Goal: Find specific page/section

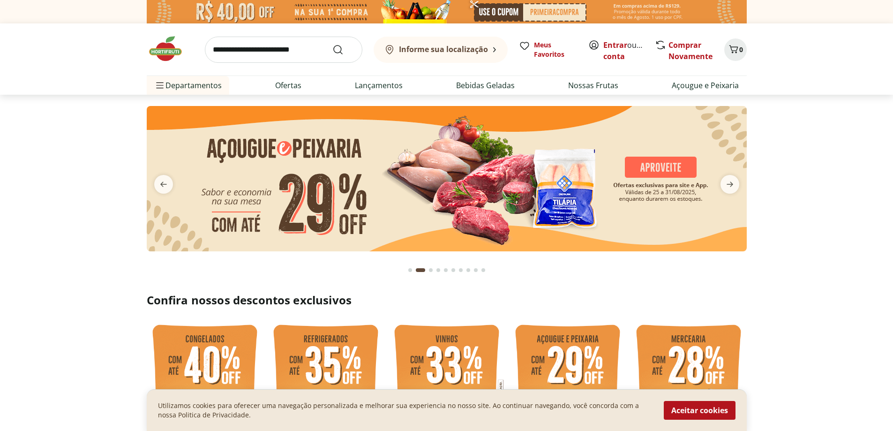
click at [458, 46] on b "Informe sua localização" at bounding box center [443, 49] width 89 height 10
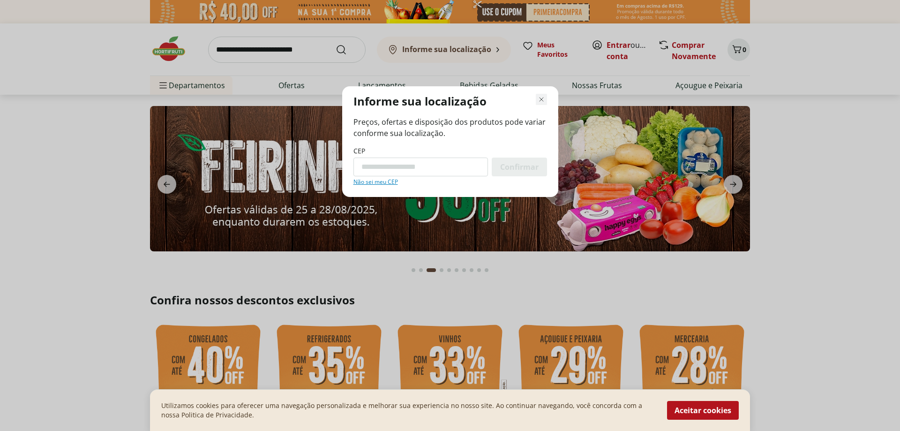
click at [541, 97] on icon "Fechar modal de regionalização" at bounding box center [541, 99] width 11 height 11
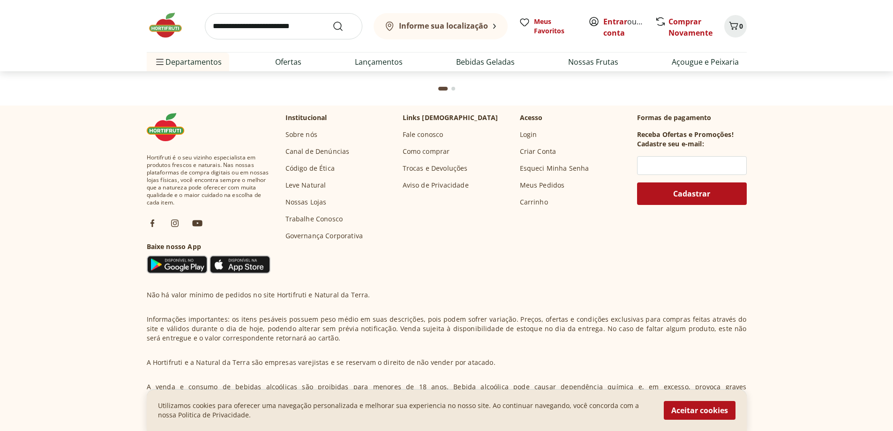
scroll to position [2737, 0]
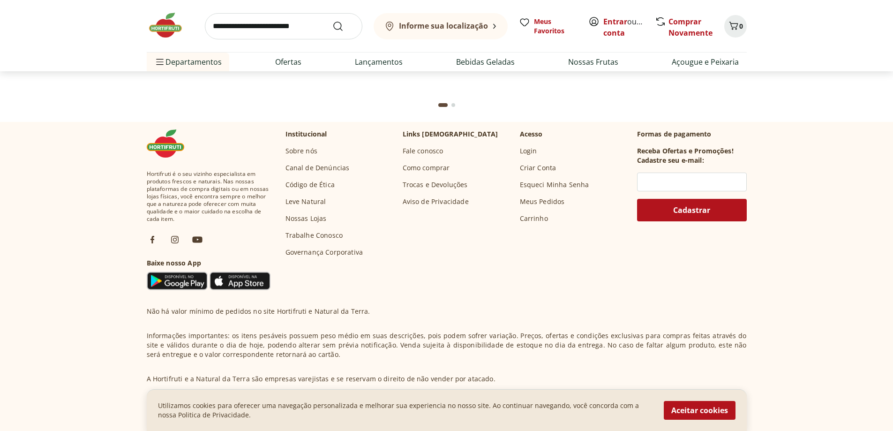
click at [310, 217] on link "Nossas Lojas" at bounding box center [305, 218] width 41 height 9
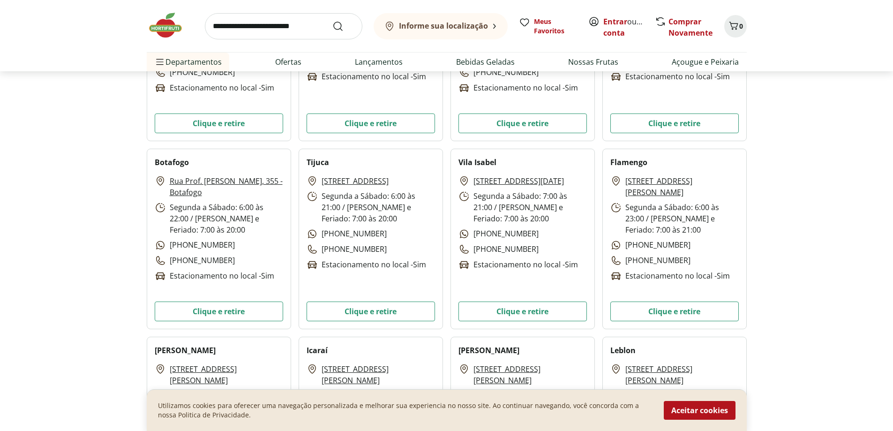
scroll to position [328, 0]
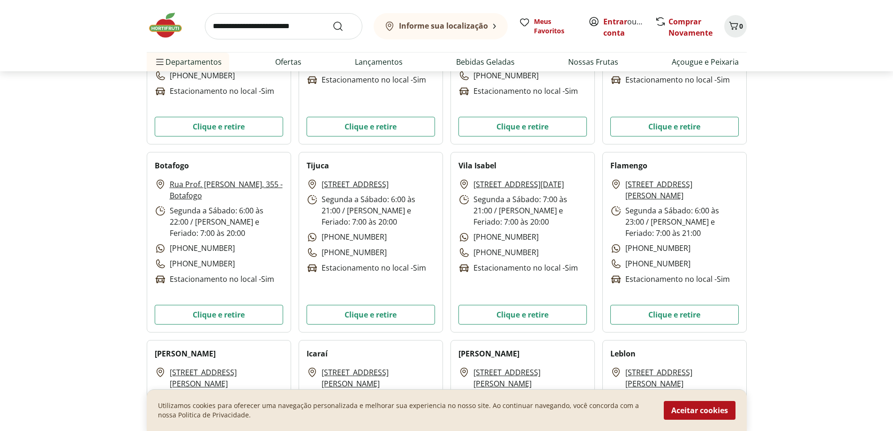
drag, startPoint x: 322, startPoint y: 165, endPoint x: 344, endPoint y: 196, distance: 38.0
click at [344, 196] on div "Tijuca [STREET_ADDRESS] Segunda a Sábado: 6:00 às 21:00 / [PERSON_NAME] e Feria…" at bounding box center [370, 242] width 144 height 180
copy div "ca [STREET_ADDRESS]"
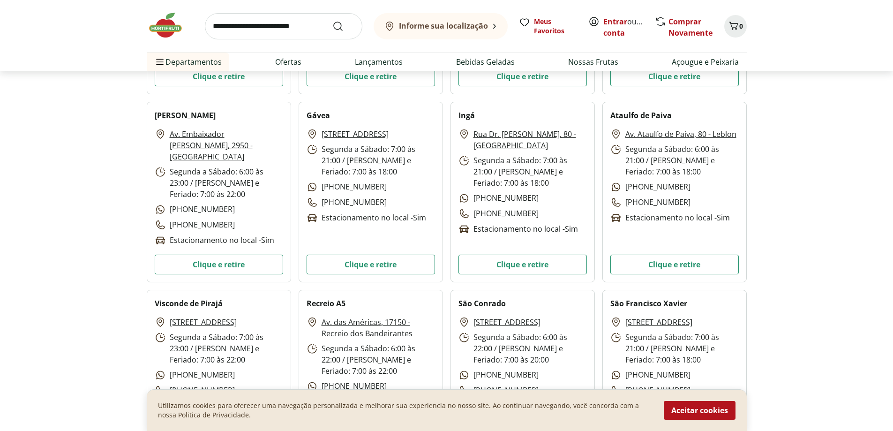
scroll to position [1312, 0]
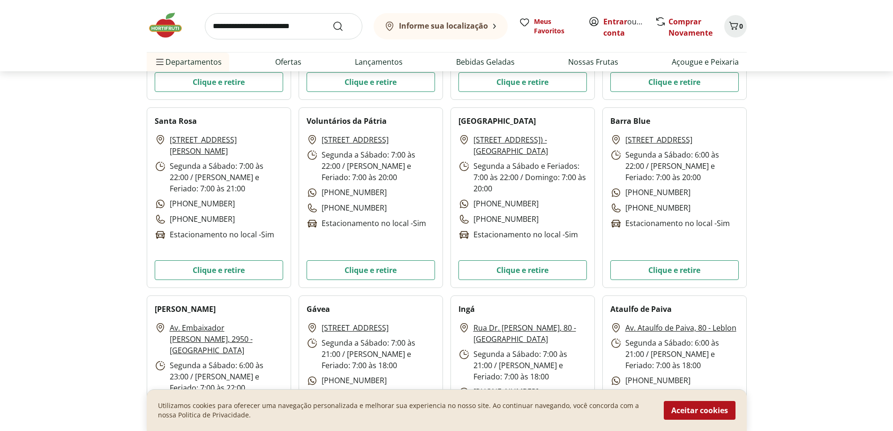
click at [172, 22] on img at bounding box center [170, 25] width 47 height 28
